Goal: Transaction & Acquisition: Purchase product/service

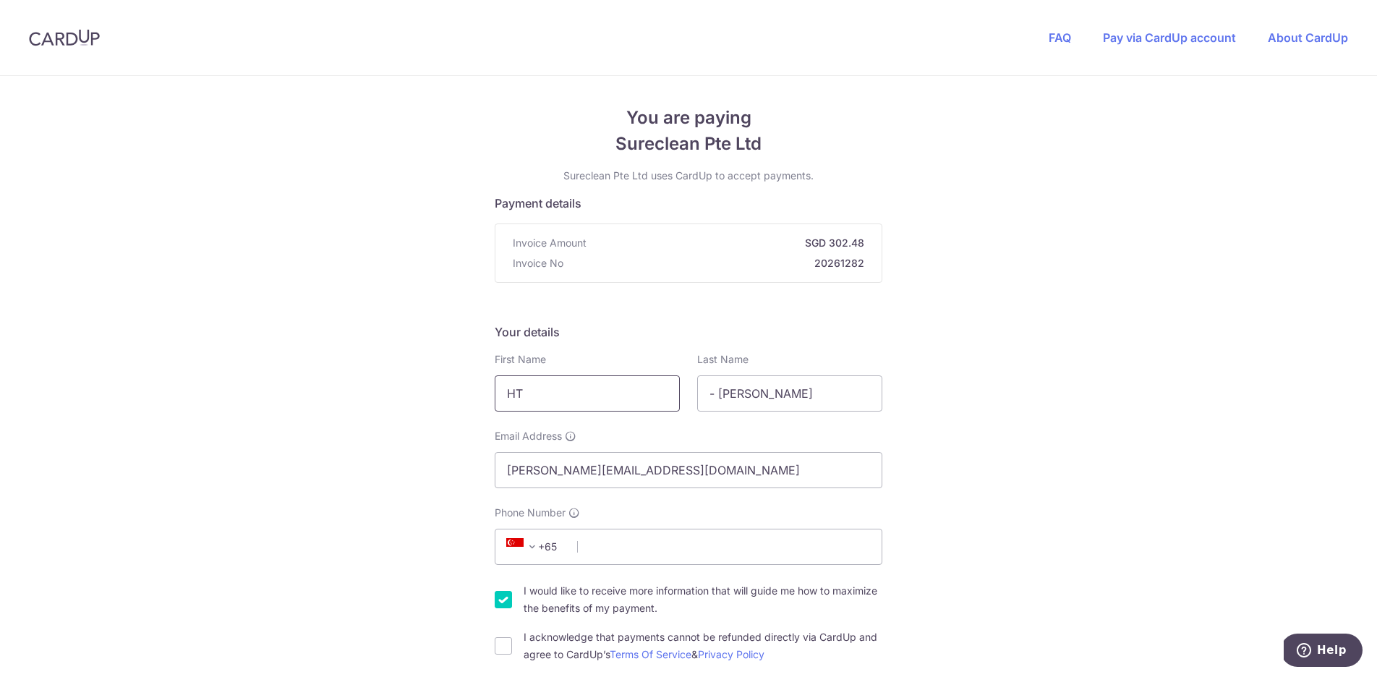
drag, startPoint x: 563, startPoint y: 396, endPoint x: 287, endPoint y: 388, distance: 276.4
type input "[PERSON_NAME]"
type input "Ang"
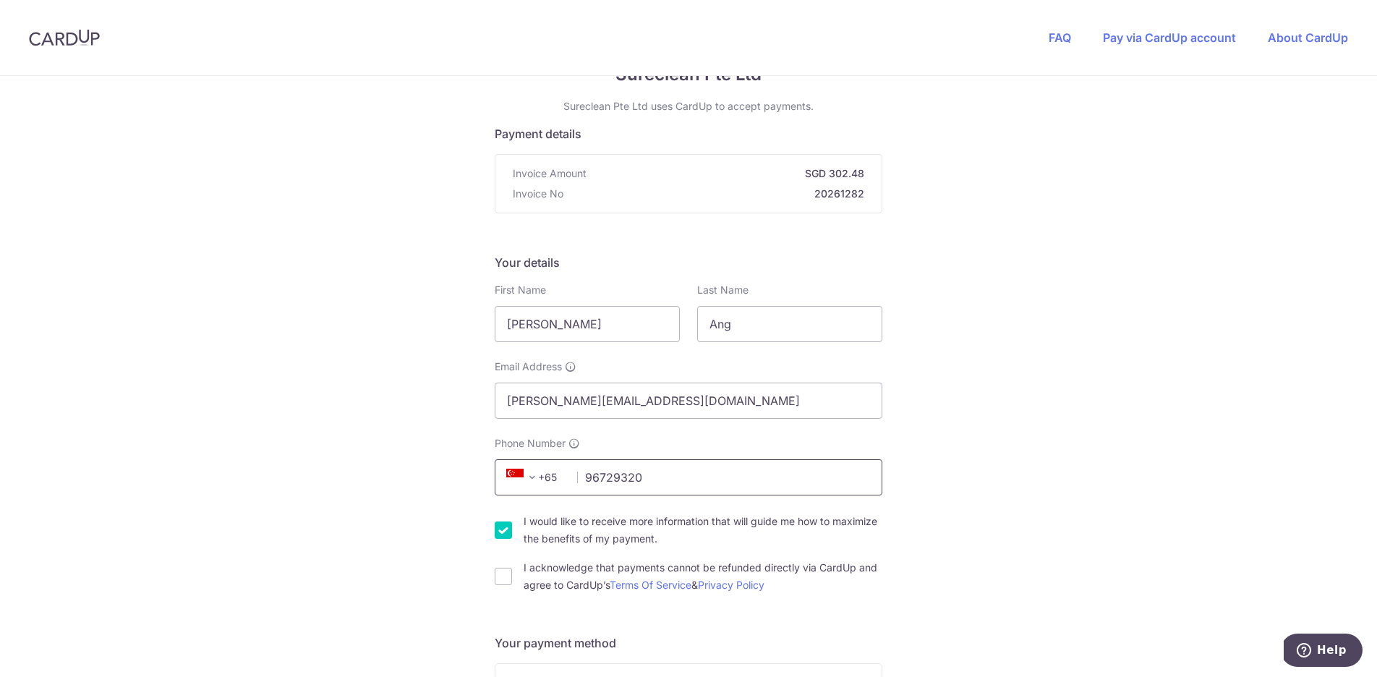
type input "96729320"
click at [501, 531] on input "I would like to receive more information that will guide me how to maximize the…" at bounding box center [503, 529] width 17 height 17
checkbox input "false"
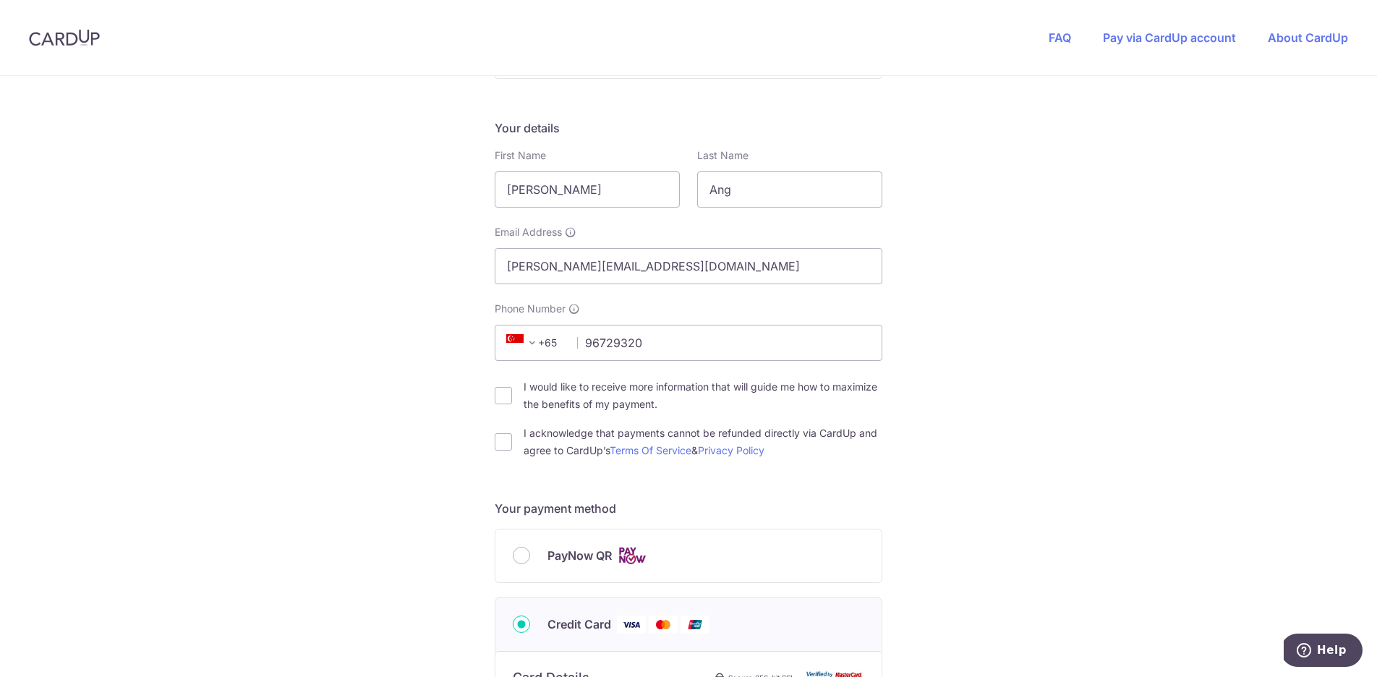
scroll to position [263, 0]
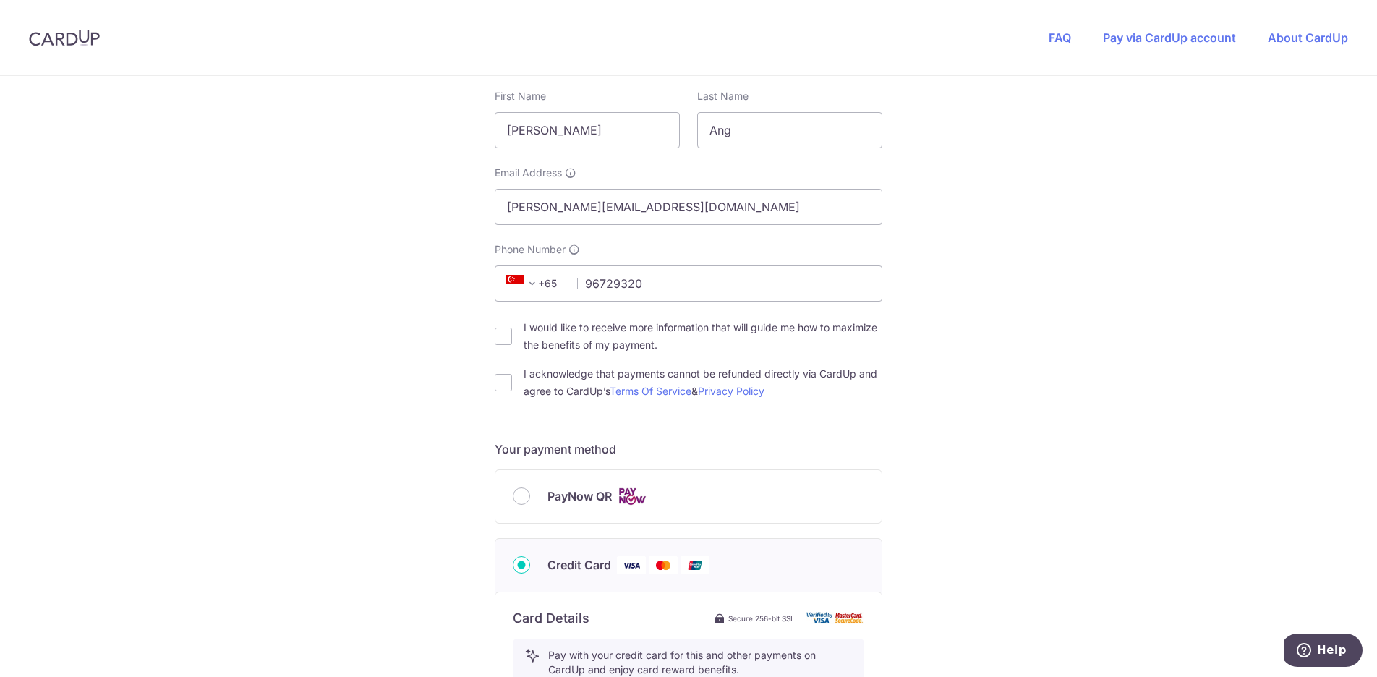
click at [497, 392] on div "I acknowledge that payments cannot be refunded directly via CardUp and agree to…" at bounding box center [689, 382] width 388 height 35
click at [500, 381] on input "I acknowledge that payments cannot be refunded directly via CardUp and agree to…" at bounding box center [503, 382] width 17 height 17
checkbox input "true"
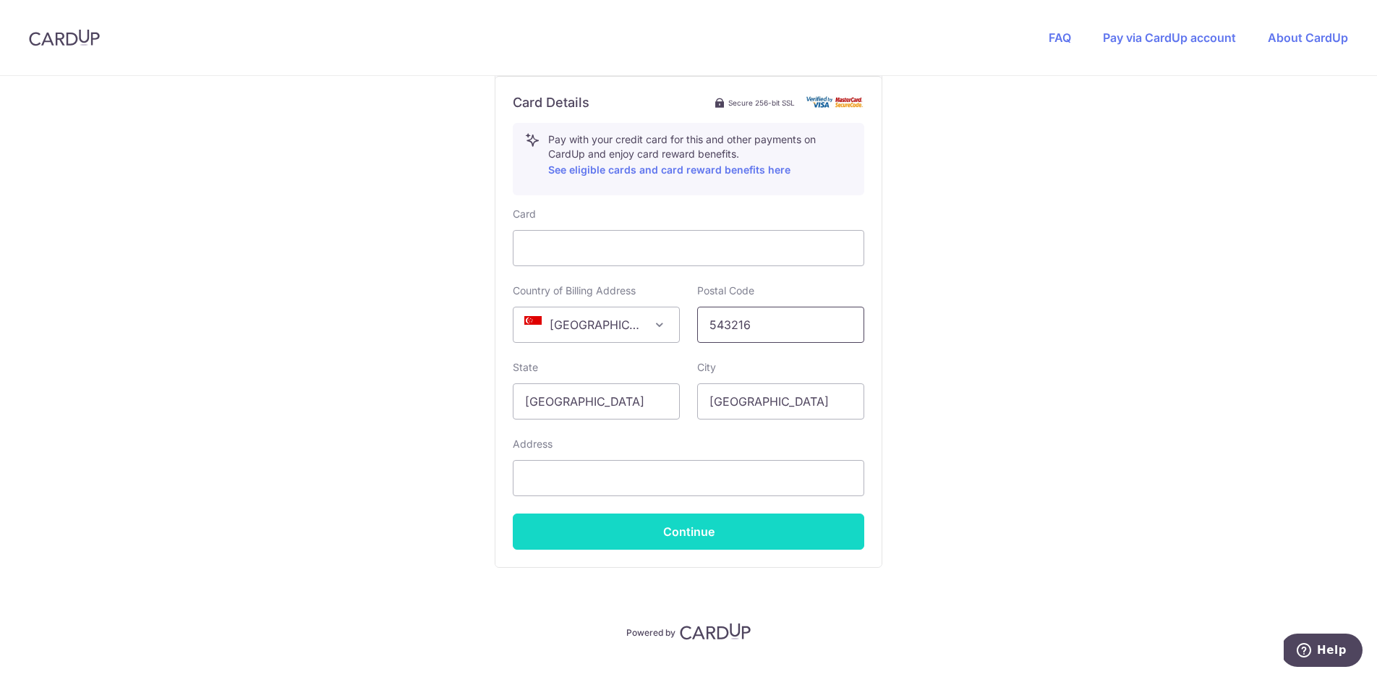
scroll to position [781, 0]
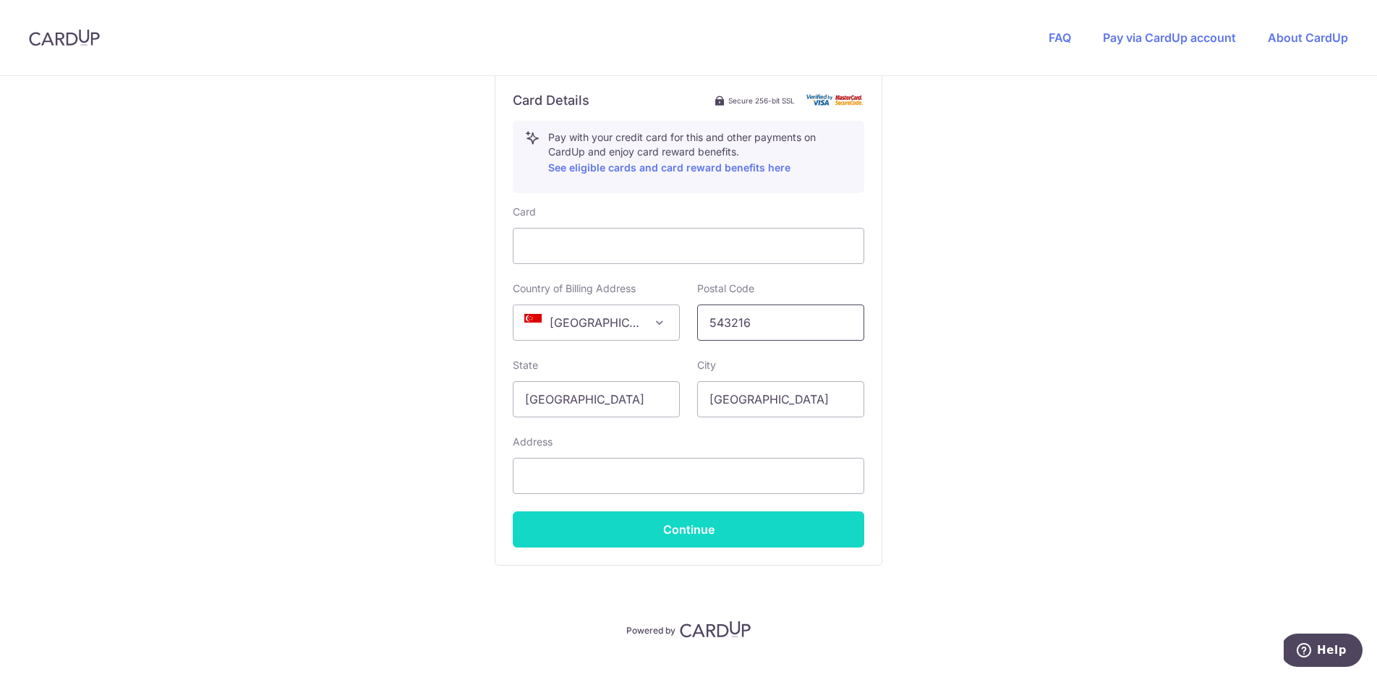
type input "543216"
click at [709, 537] on button "Continue" at bounding box center [688, 529] width 351 height 36
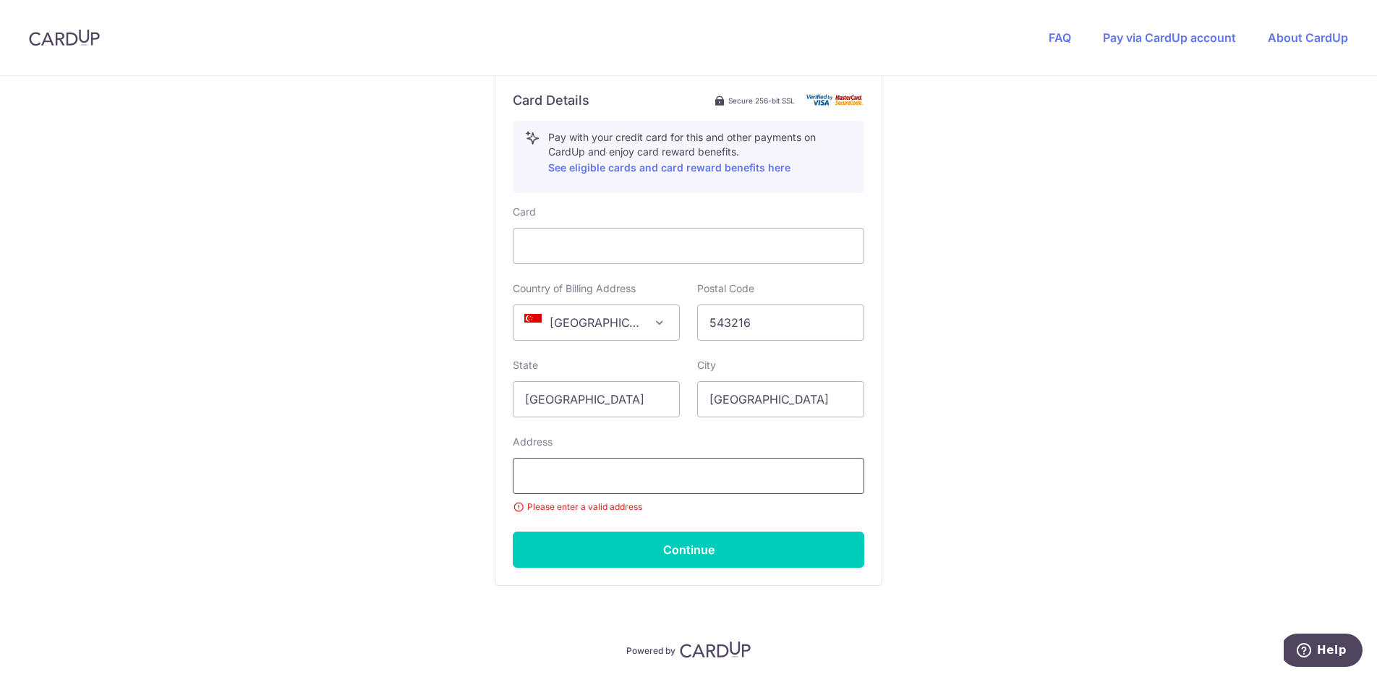
click at [704, 481] on input "text" at bounding box center [688, 476] width 351 height 36
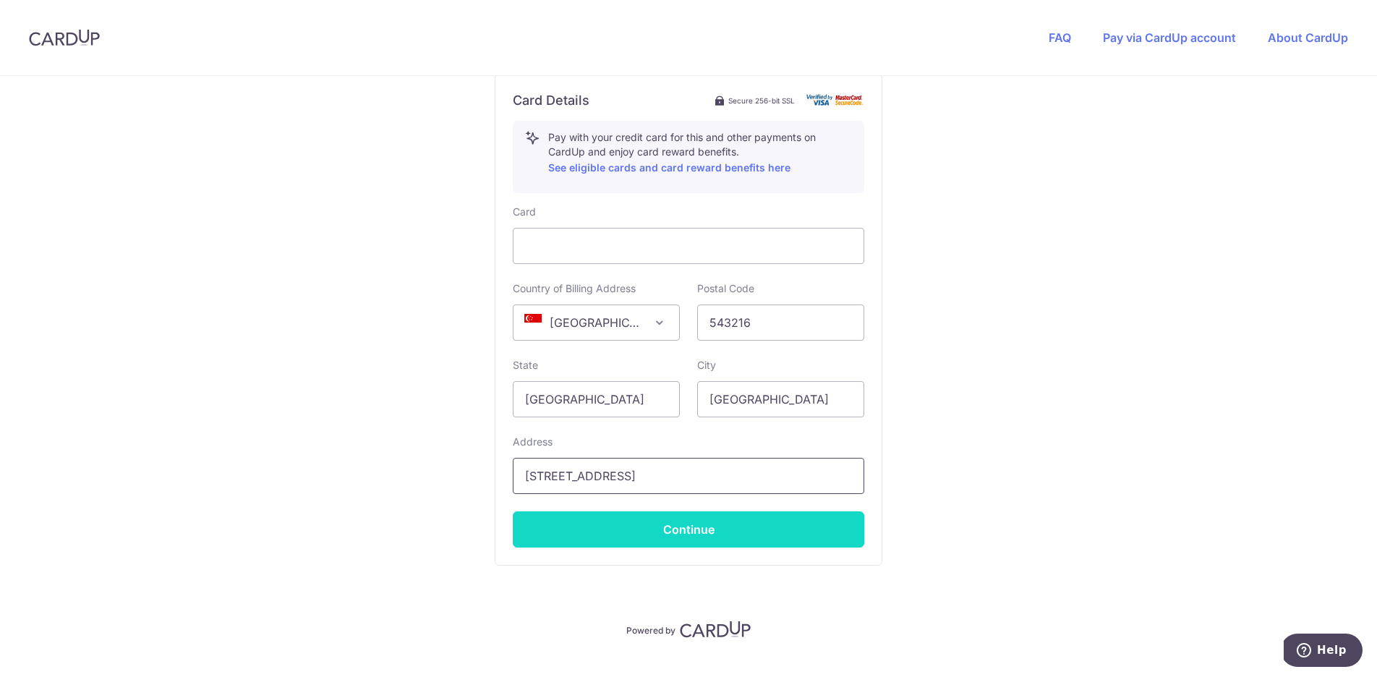
type input "[STREET_ADDRESS]"
click at [842, 524] on button "Continue" at bounding box center [688, 529] width 351 height 36
type input "**** 3571"
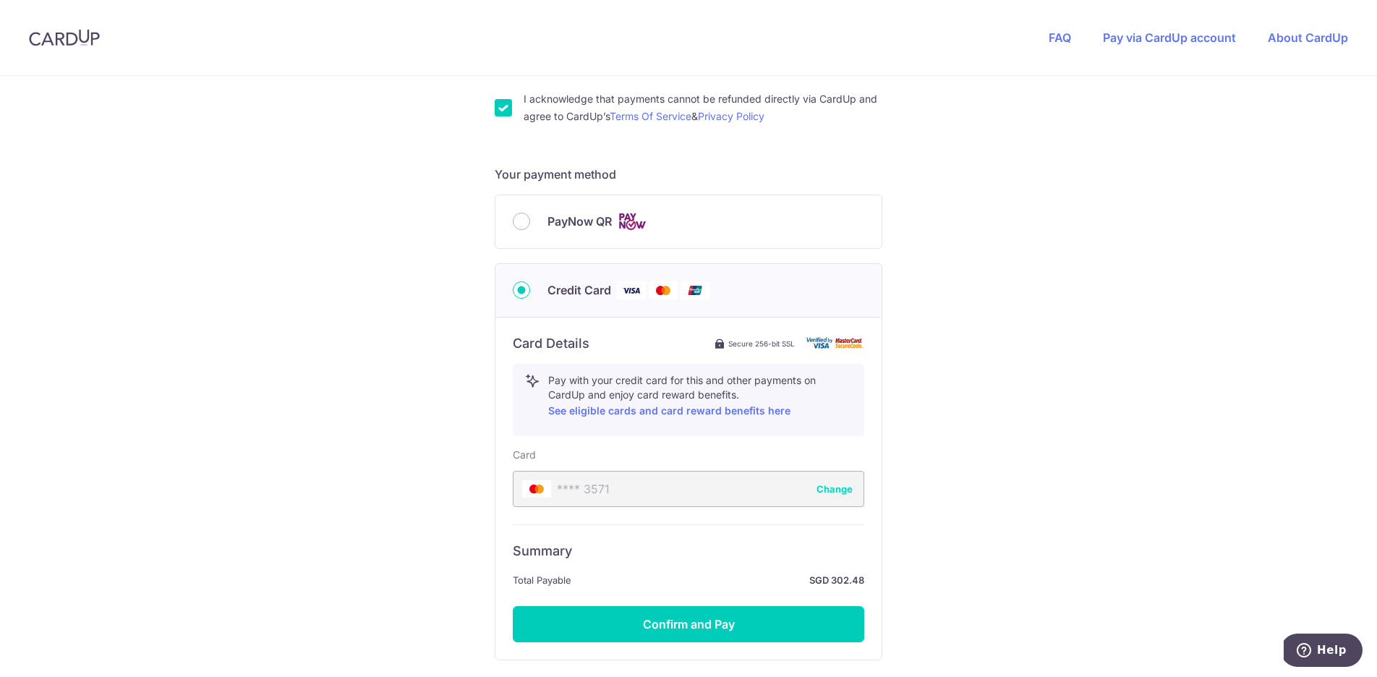
scroll to position [662, 0]
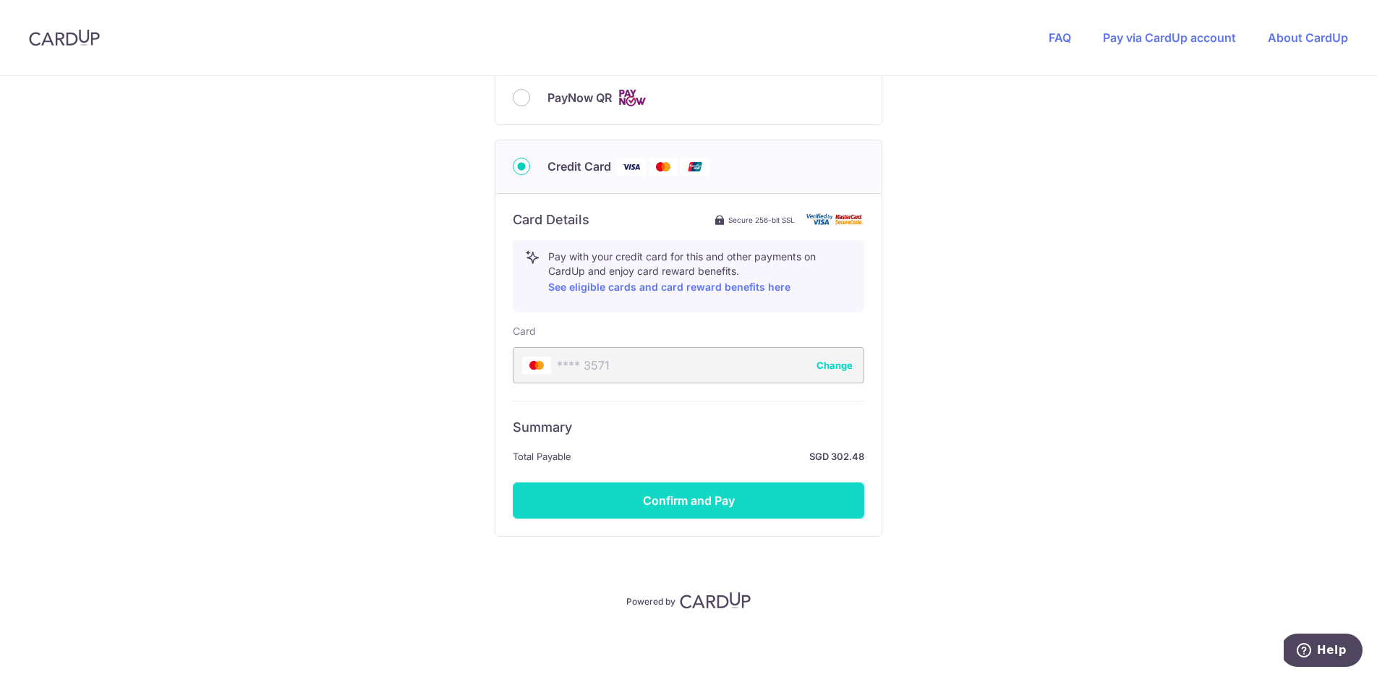
click at [775, 506] on button "Confirm and Pay" at bounding box center [688, 500] width 351 height 36
